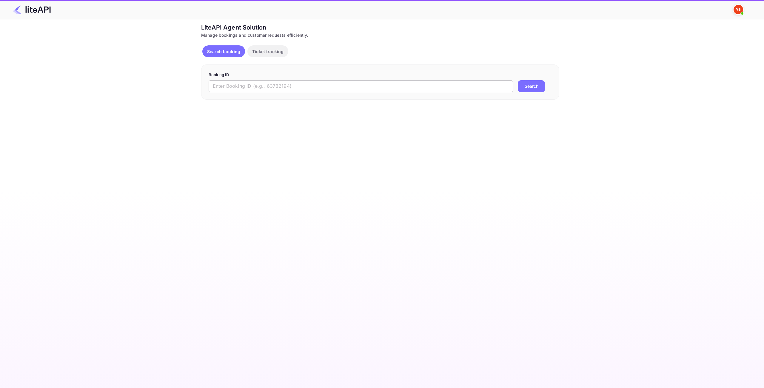
click at [328, 84] on input "text" at bounding box center [361, 86] width 305 height 12
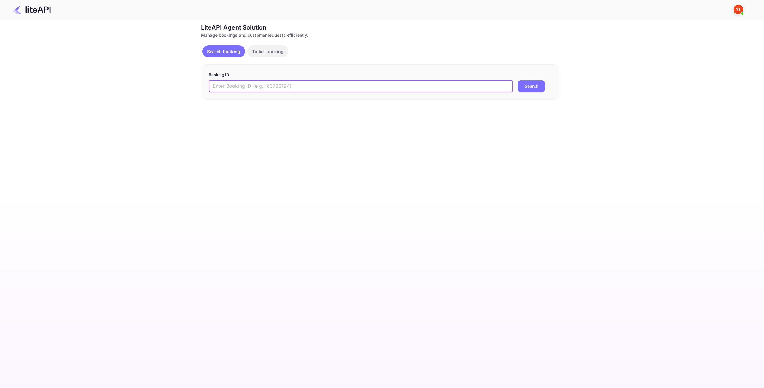
paste input "8823538"
type input "8823538"
click at [540, 88] on button "Search" at bounding box center [531, 86] width 27 height 12
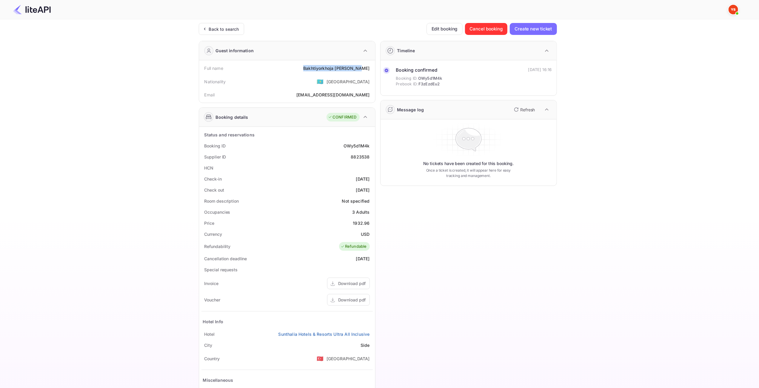
drag, startPoint x: 371, startPoint y: 69, endPoint x: 308, endPoint y: 65, distance: 62.8
click at [308, 65] on div "Full name [PERSON_NAME]" at bounding box center [287, 68] width 171 height 11
copy div "Bakhtiyorkhoja [PERSON_NAME]"
click at [364, 222] on div "1932.96" at bounding box center [361, 223] width 17 height 6
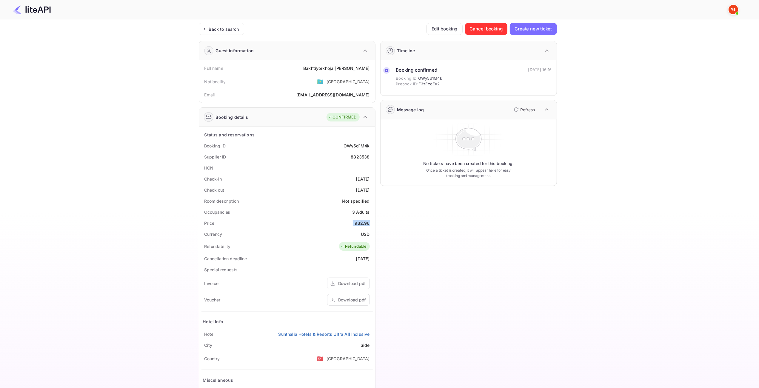
copy div "1932.96"
